Goal: Task Accomplishment & Management: Complete application form

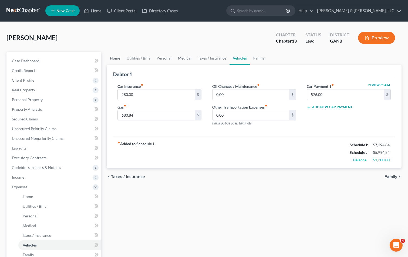
click at [112, 57] on link "Home" at bounding box center [115, 58] width 17 height 13
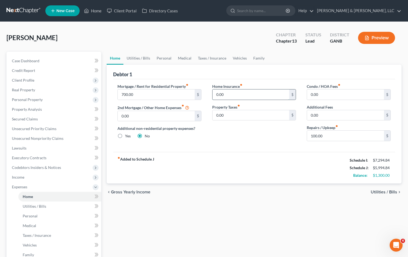
click at [232, 97] on input "0.00" at bounding box center [250, 95] width 77 height 10
type input "122.00"
click at [265, 159] on div "fiber_manual_record Added to Schedule J Schedule I: $7,294.84 Schedule J: $6,11…" at bounding box center [254, 168] width 282 height 32
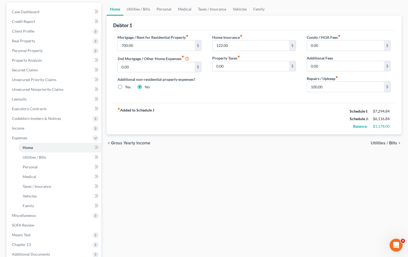
scroll to position [54, 0]
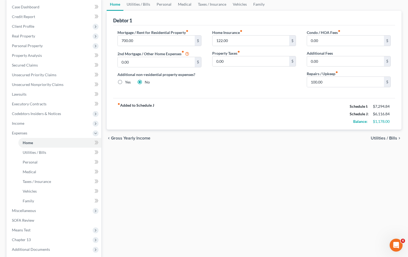
click at [376, 138] on span "Utilities / Bills" at bounding box center [383, 138] width 26 height 4
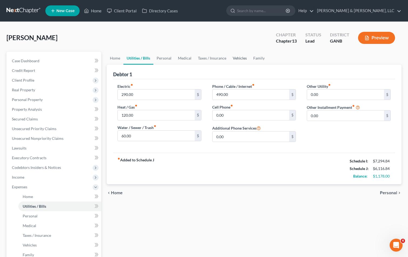
click at [241, 58] on link "Vehicles" at bounding box center [239, 58] width 20 height 13
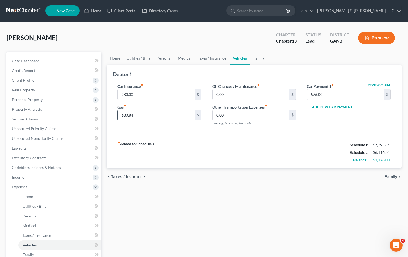
click at [122, 119] on input "680.84" at bounding box center [156, 115] width 77 height 10
type input "558.84"
click at [233, 139] on div "fiber_manual_record Added to Schedule J Schedule I: $7,294.84 Schedule J: $5,99…" at bounding box center [254, 153] width 282 height 32
click at [40, 178] on span "Income" at bounding box center [55, 178] width 94 height 10
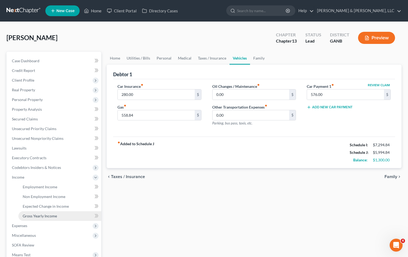
click at [40, 213] on link "Gross Yearly Income" at bounding box center [59, 216] width 83 height 10
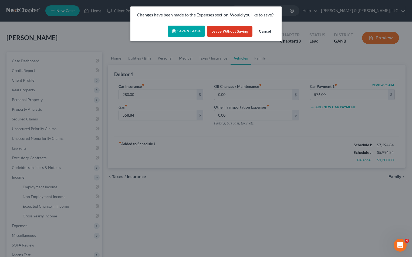
click at [193, 29] on button "Save & Leave" at bounding box center [185, 31] width 37 height 11
